Goal: Information Seeking & Learning: Learn about a topic

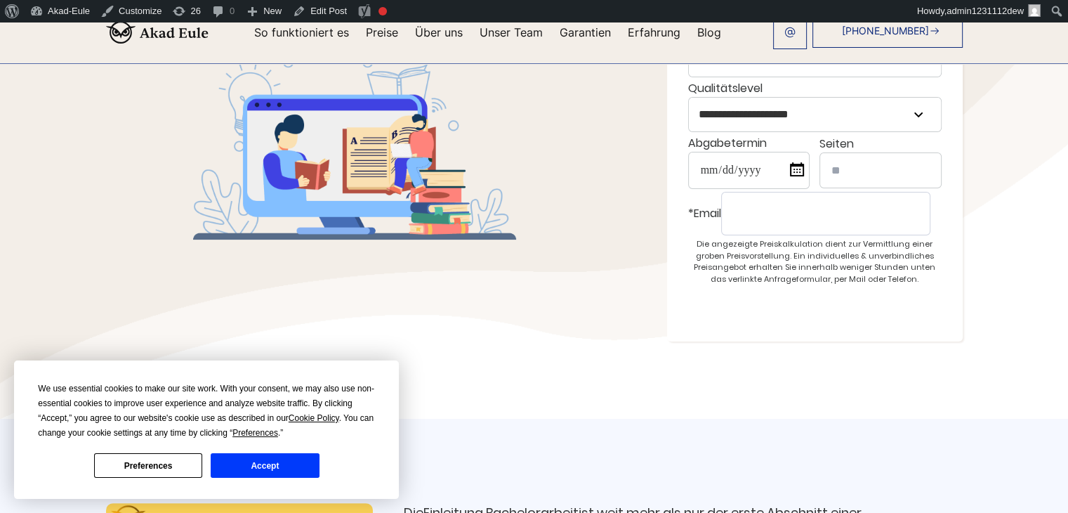
click at [287, 476] on button "Accept" at bounding box center [265, 465] width 108 height 25
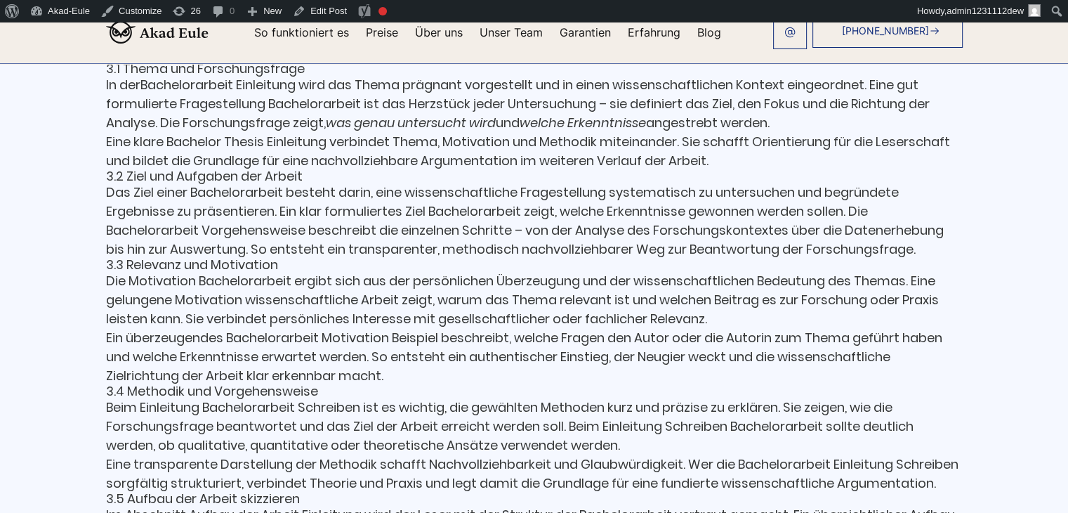
scroll to position [1966, 0]
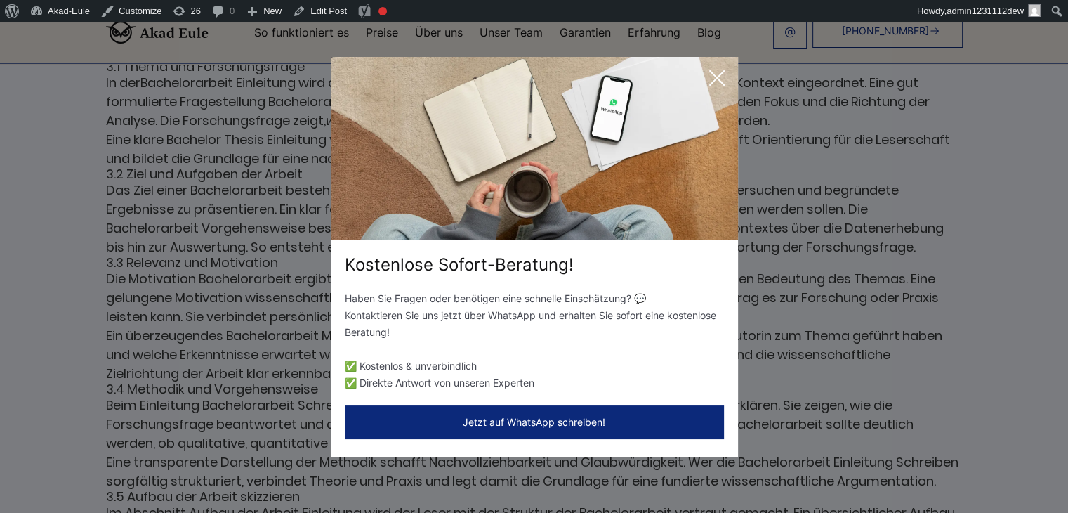
click at [711, 77] on icon at bounding box center [717, 78] width 28 height 28
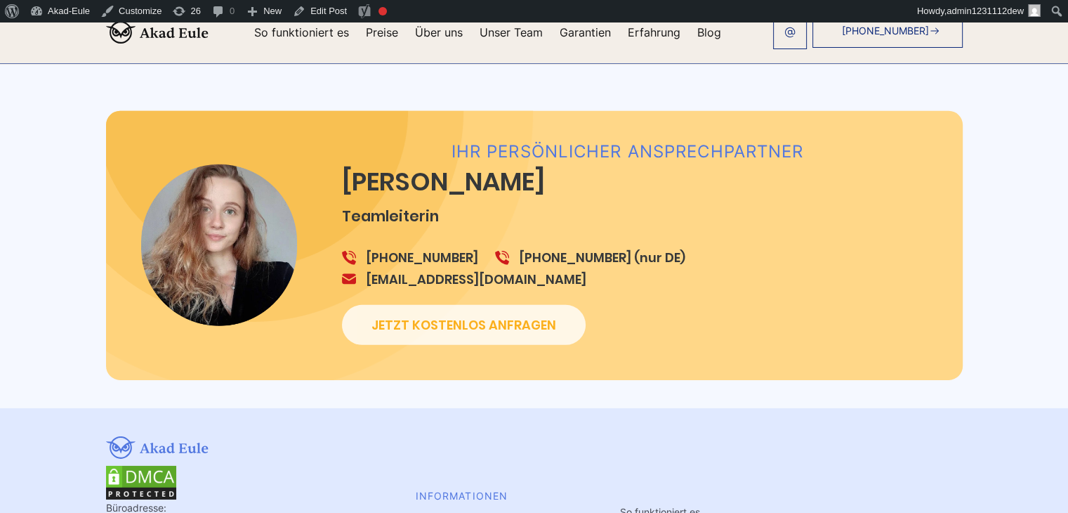
scroll to position [4309, 0]
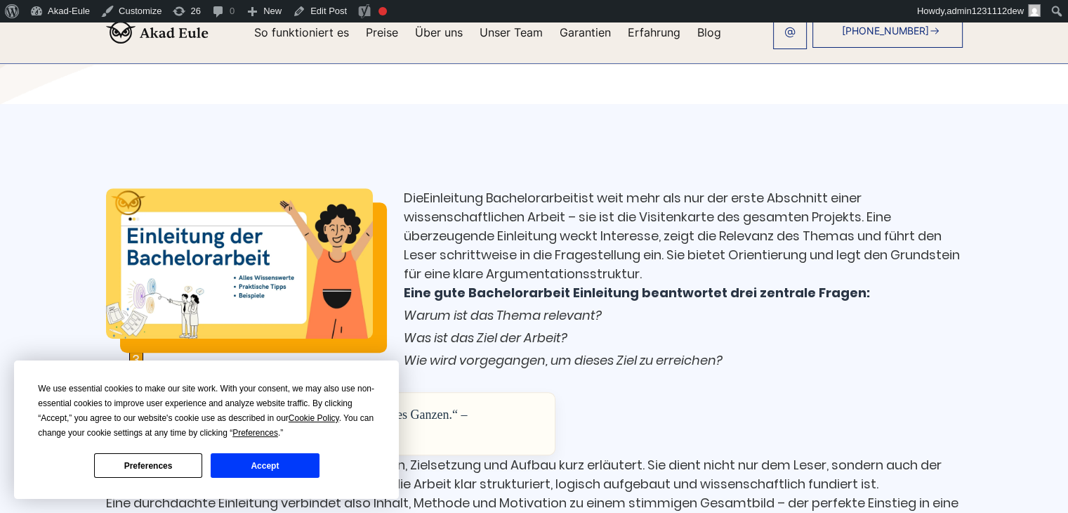
scroll to position [772, 0]
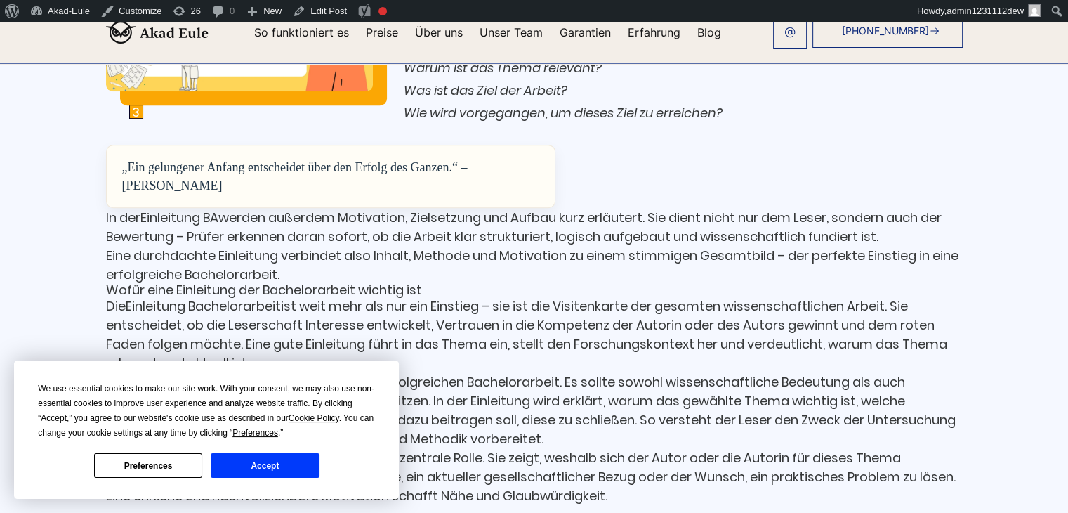
click at [281, 464] on button "Accept" at bounding box center [265, 465] width 108 height 25
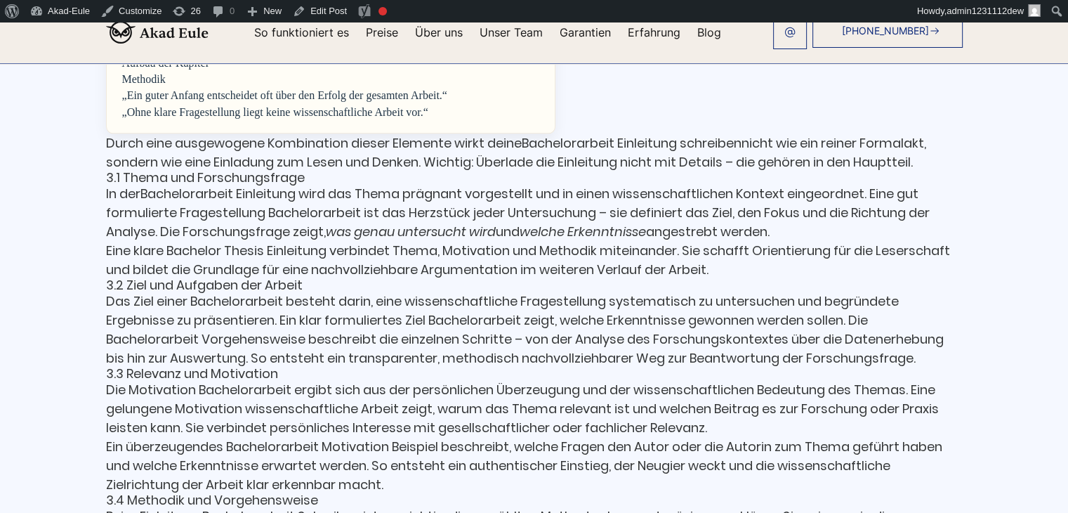
scroll to position [2107, 0]
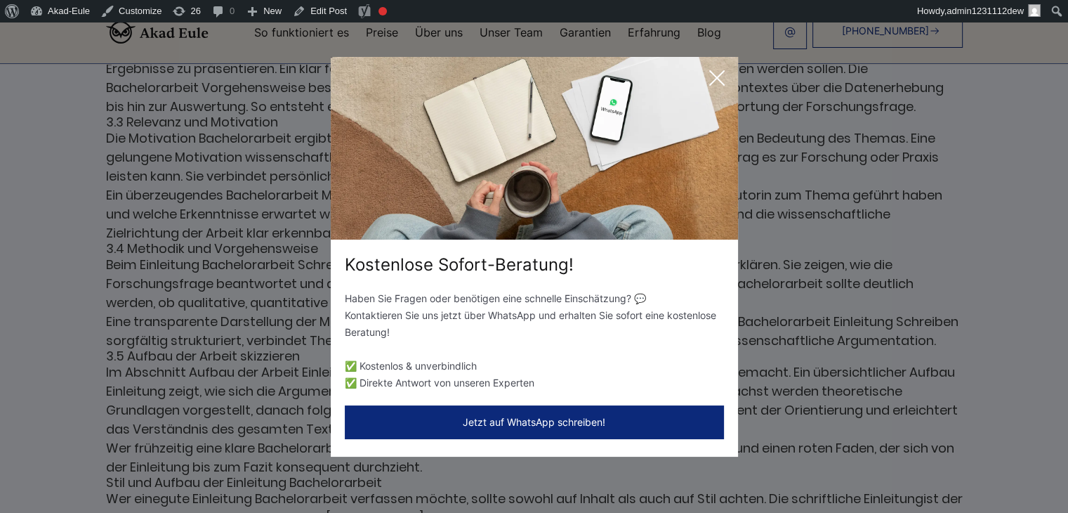
drag, startPoint x: 93, startPoint y: 144, endPoint x: 98, endPoint y: 136, distance: 9.6
click at [93, 144] on div "Kostenlose Sofort-Beratung! Haben Sie Fragen oder benötigen eine schnelle Einsc…" at bounding box center [534, 256] width 1068 height 513
click at [713, 78] on icon at bounding box center [717, 78] width 28 height 28
